Goal: Navigation & Orientation: Find specific page/section

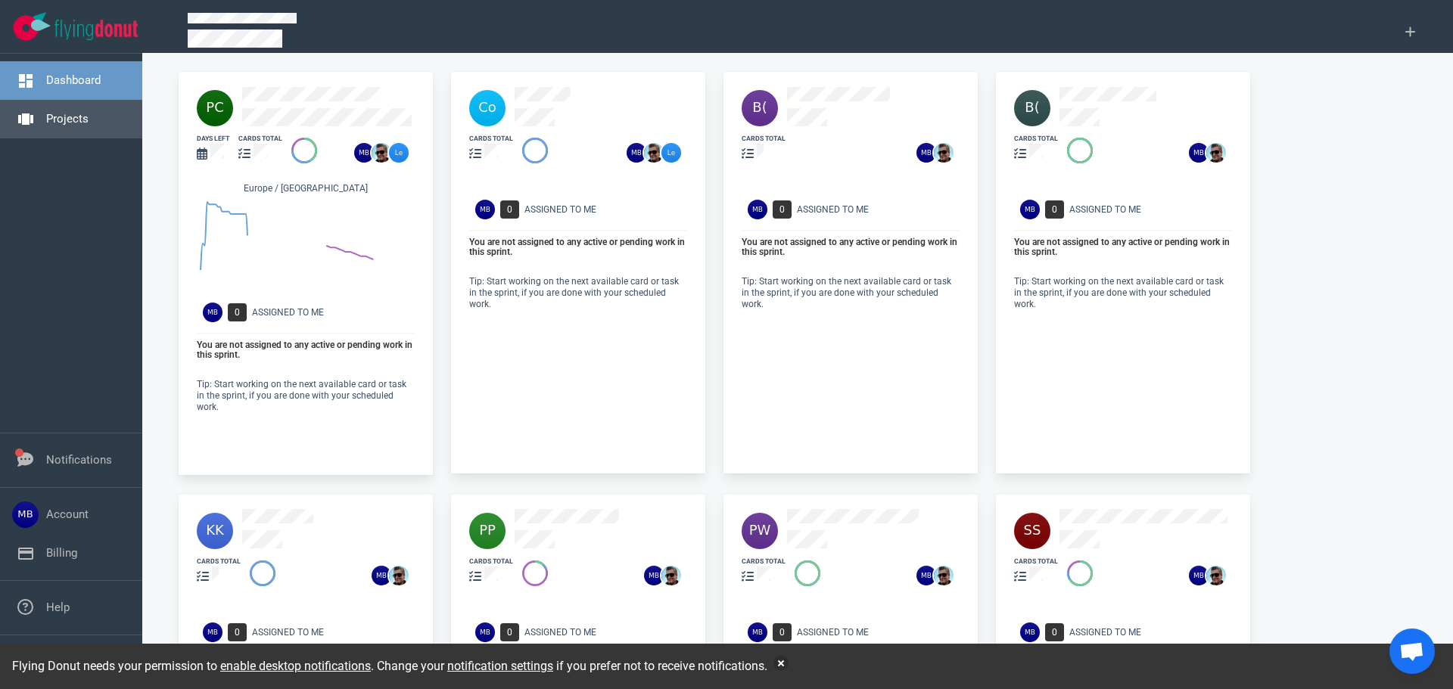
click at [61, 112] on link "Projects" at bounding box center [67, 119] width 42 height 14
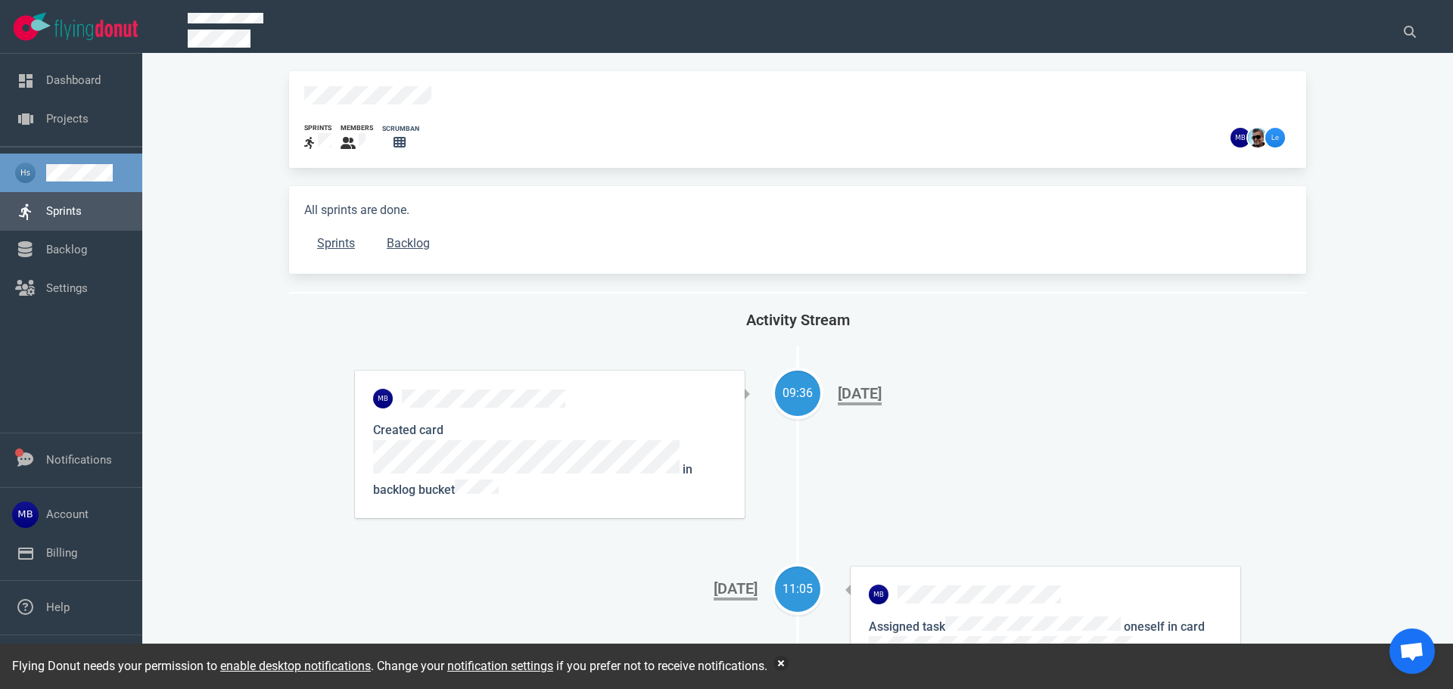
click at [82, 218] on link "Sprints" at bounding box center [64, 211] width 36 height 14
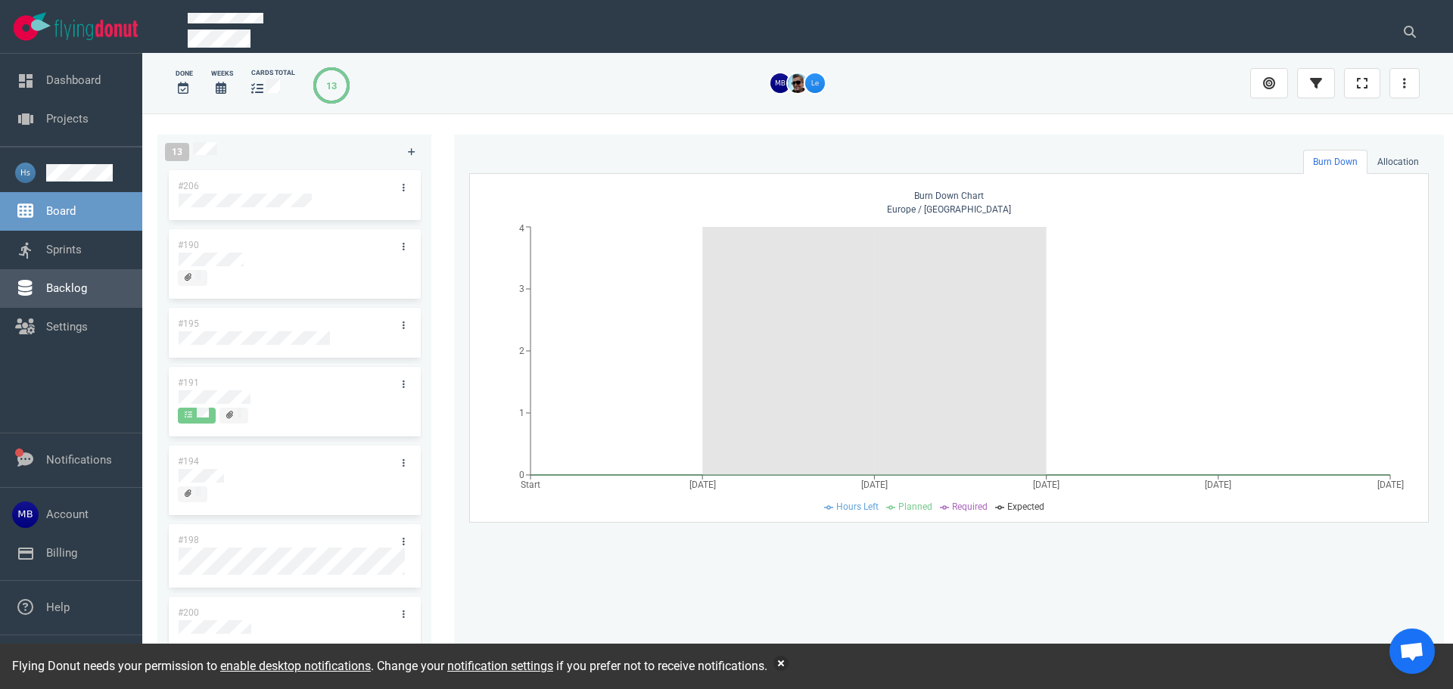
click at [46, 248] on link "Sprints" at bounding box center [64, 250] width 36 height 14
